Goal: Transaction & Acquisition: Purchase product/service

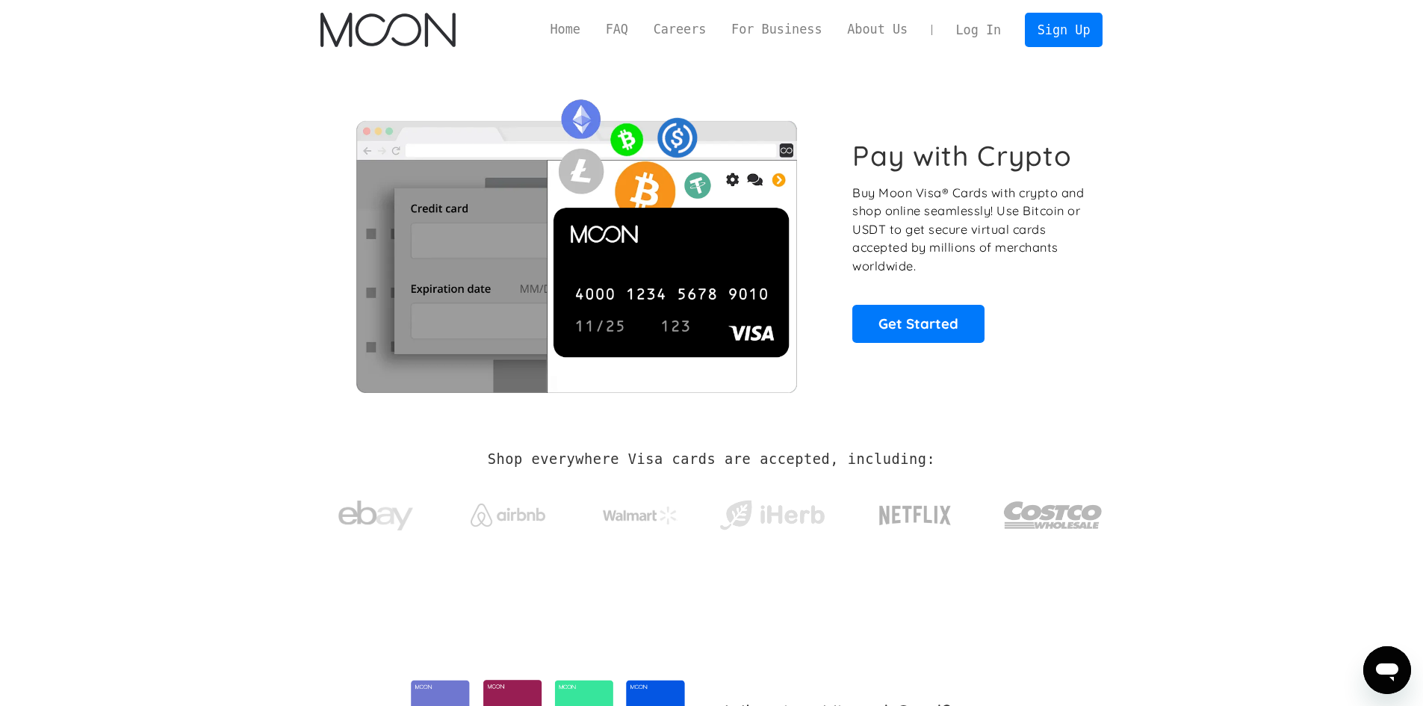
click at [1129, 403] on section "Pay with Crypto Buy Moon Visa® Cards with crypto and shop online seamlessly! Us…" at bounding box center [711, 241] width 1423 height 362
click at [991, 30] on link "Log In" at bounding box center [978, 29] width 70 height 33
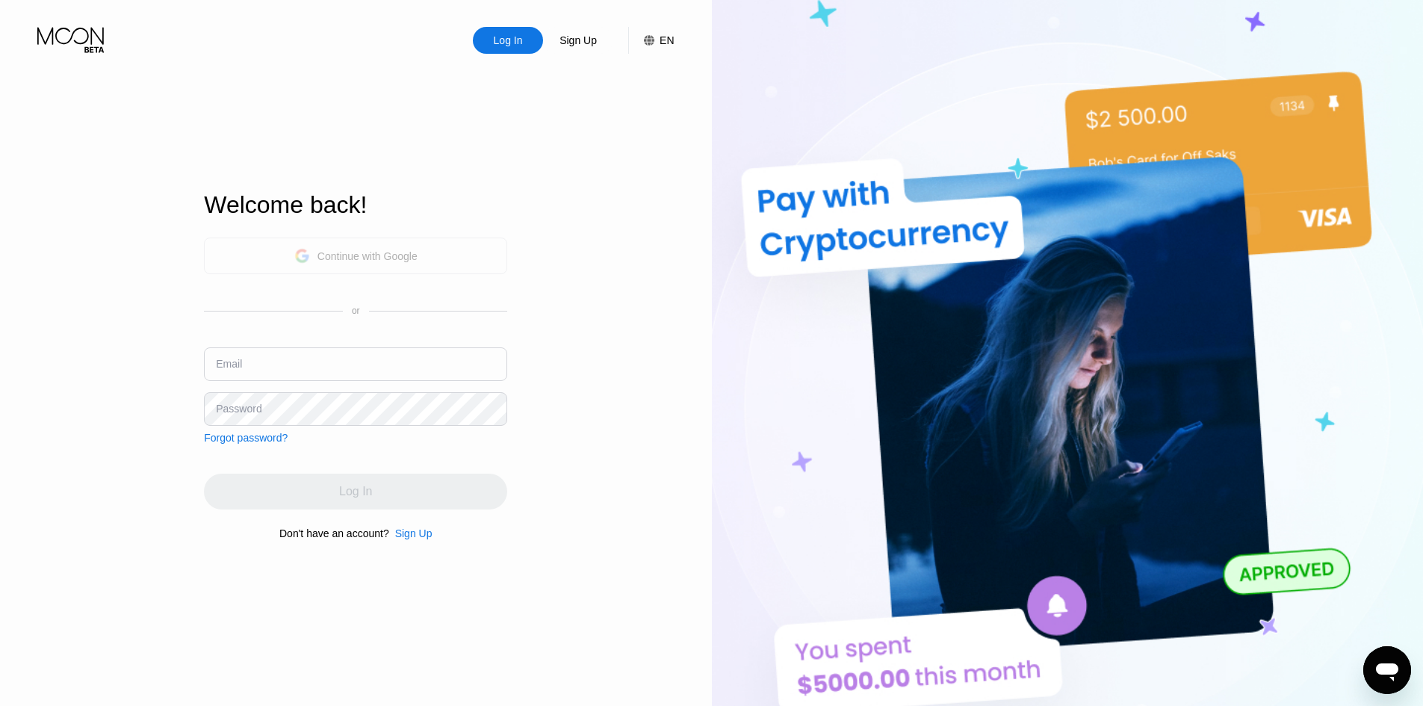
click at [391, 250] on div "Continue with Google" at bounding box center [367, 256] width 100 height 12
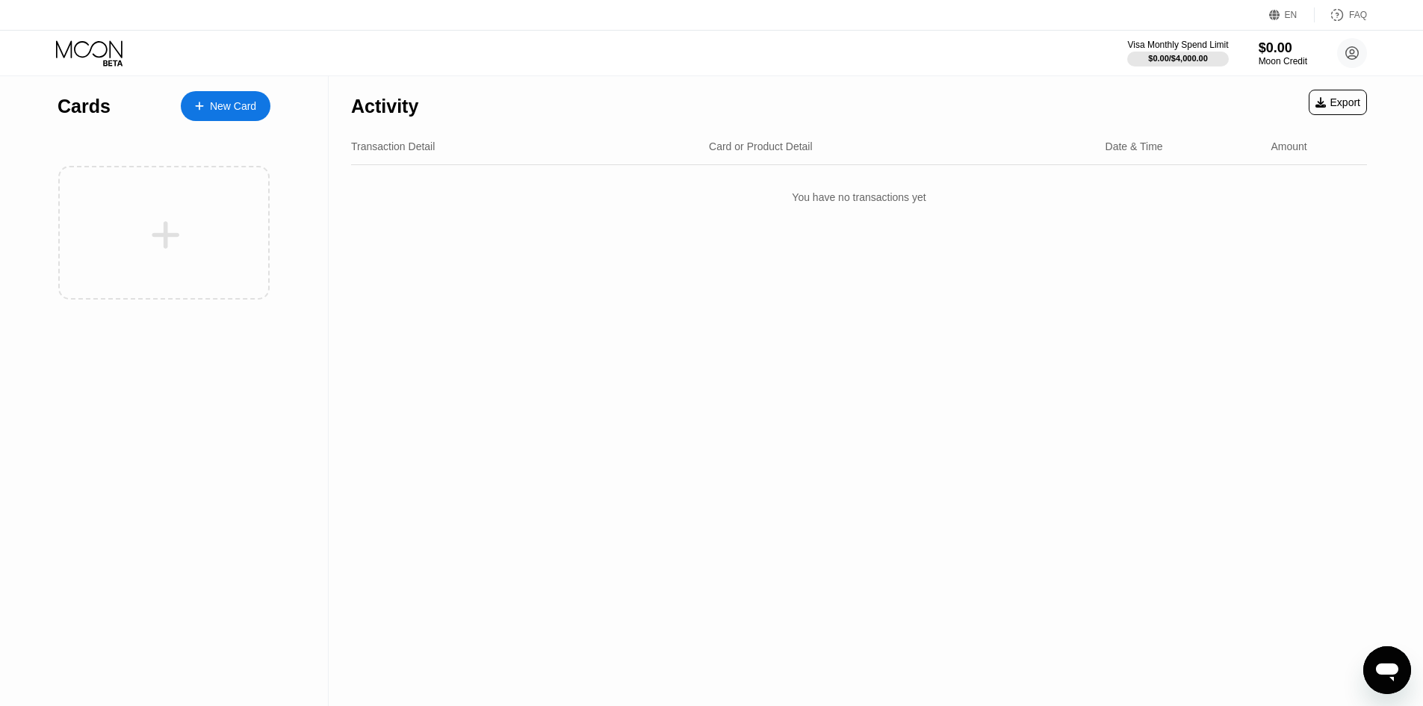
click at [226, 102] on div "New Card" at bounding box center [233, 106] width 46 height 13
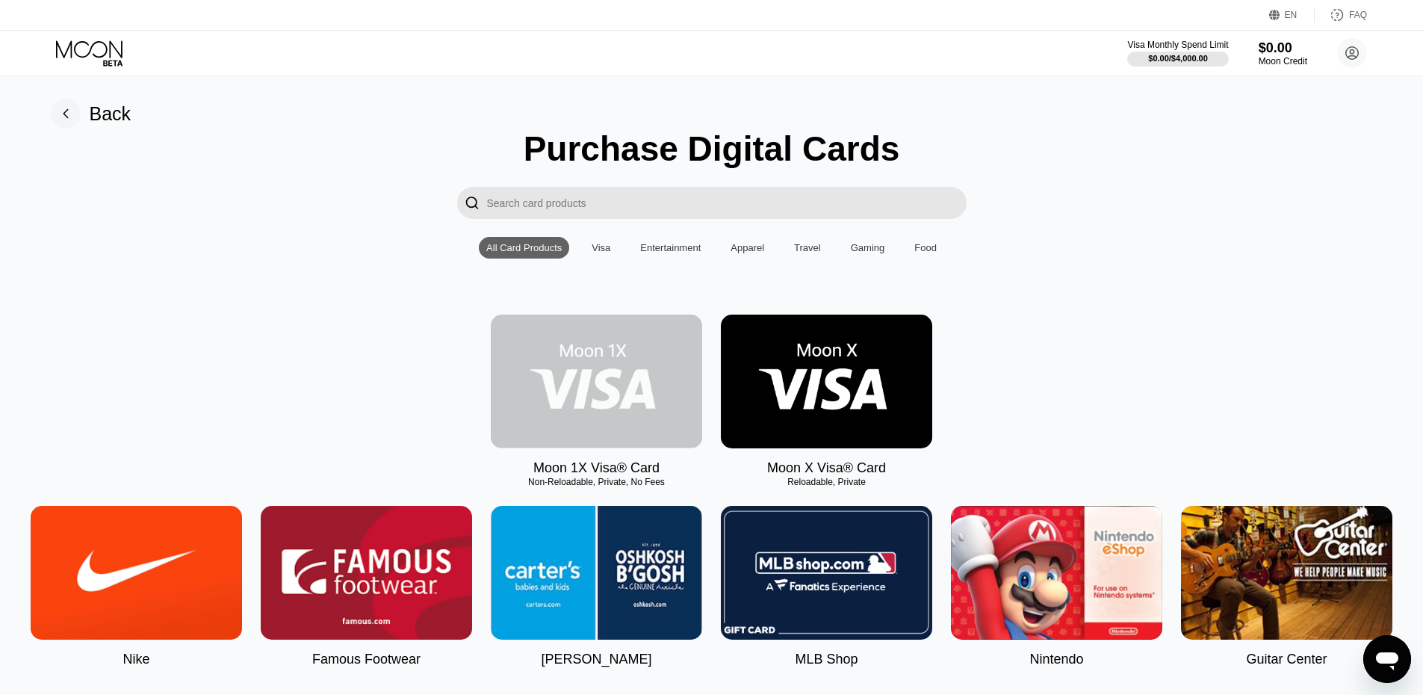
click at [612, 432] on img at bounding box center [596, 381] width 211 height 134
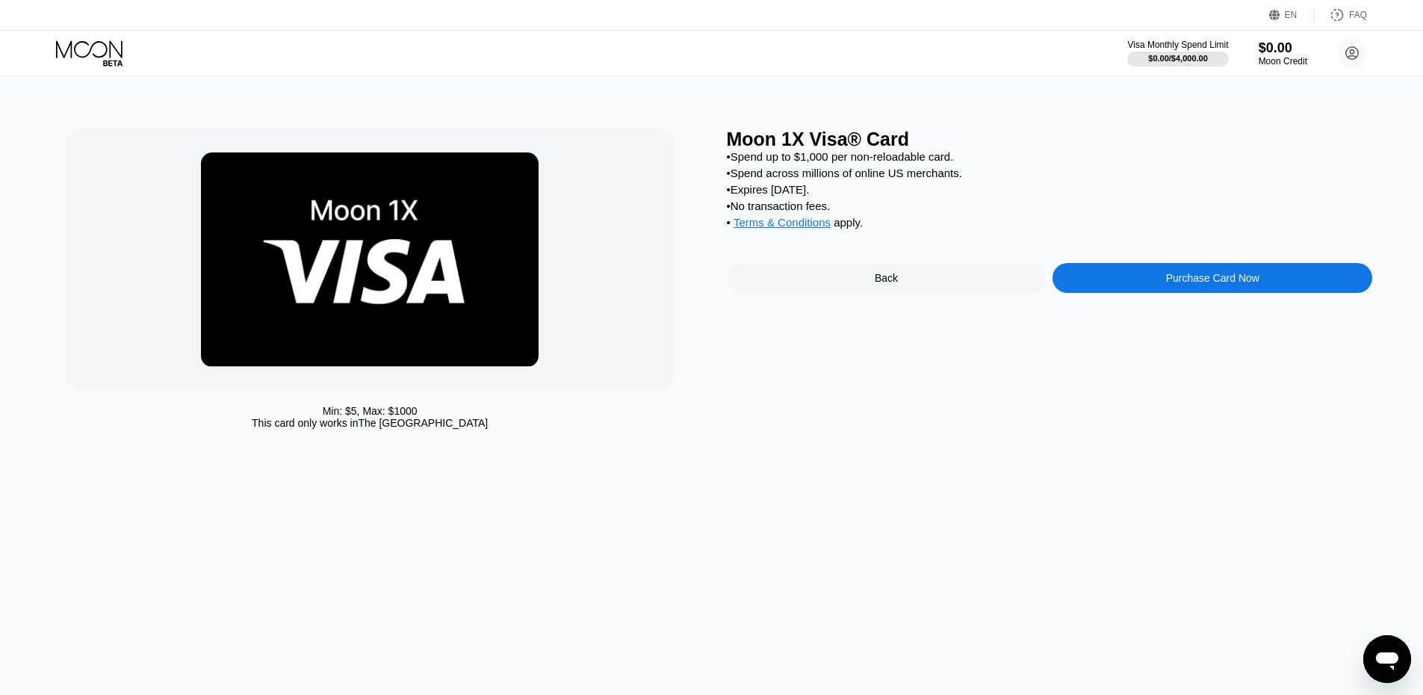
click at [1162, 293] on div "Purchase Card Now" at bounding box center [1212, 278] width 320 height 30
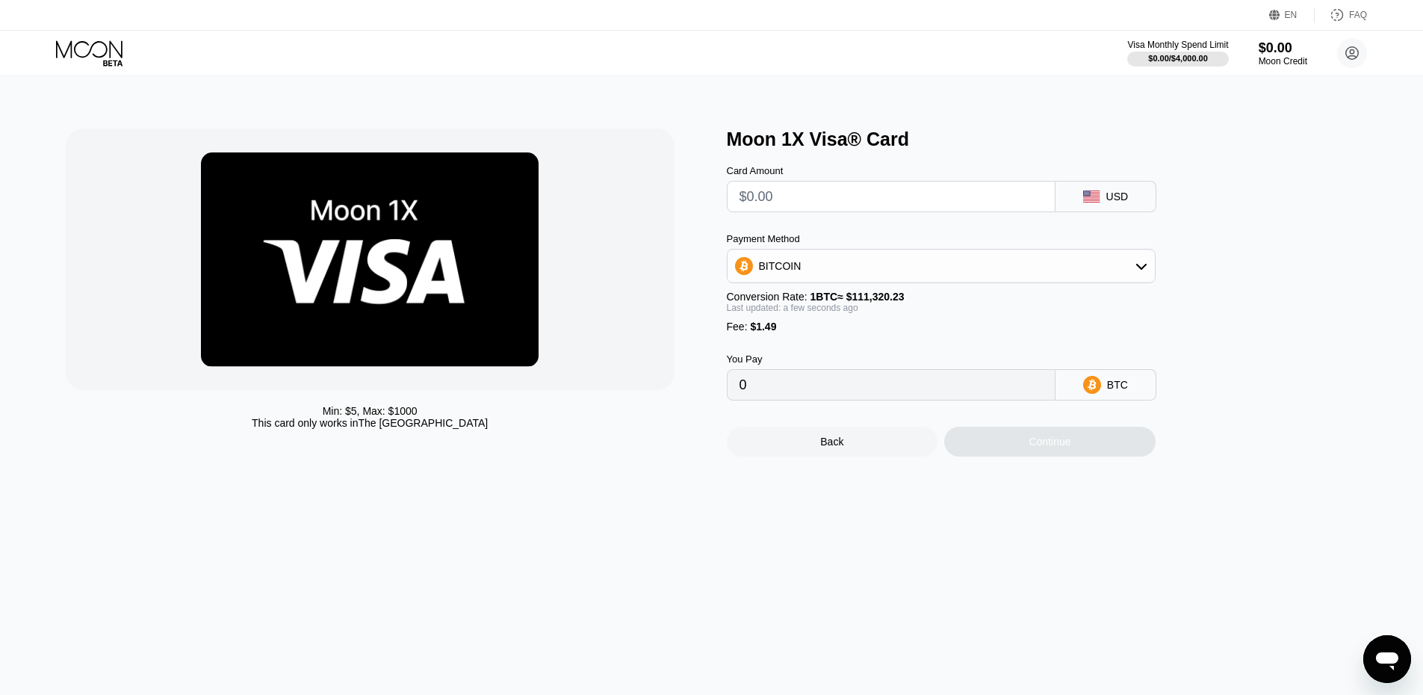
click at [827, 279] on div "BITCOIN" at bounding box center [940, 266] width 427 height 30
click at [826, 268] on div "BITCOIN" at bounding box center [940, 266] width 427 height 30
click at [69, 53] on icon at bounding box center [90, 53] width 69 height 26
